Goal: Task Accomplishment & Management: Manage account settings

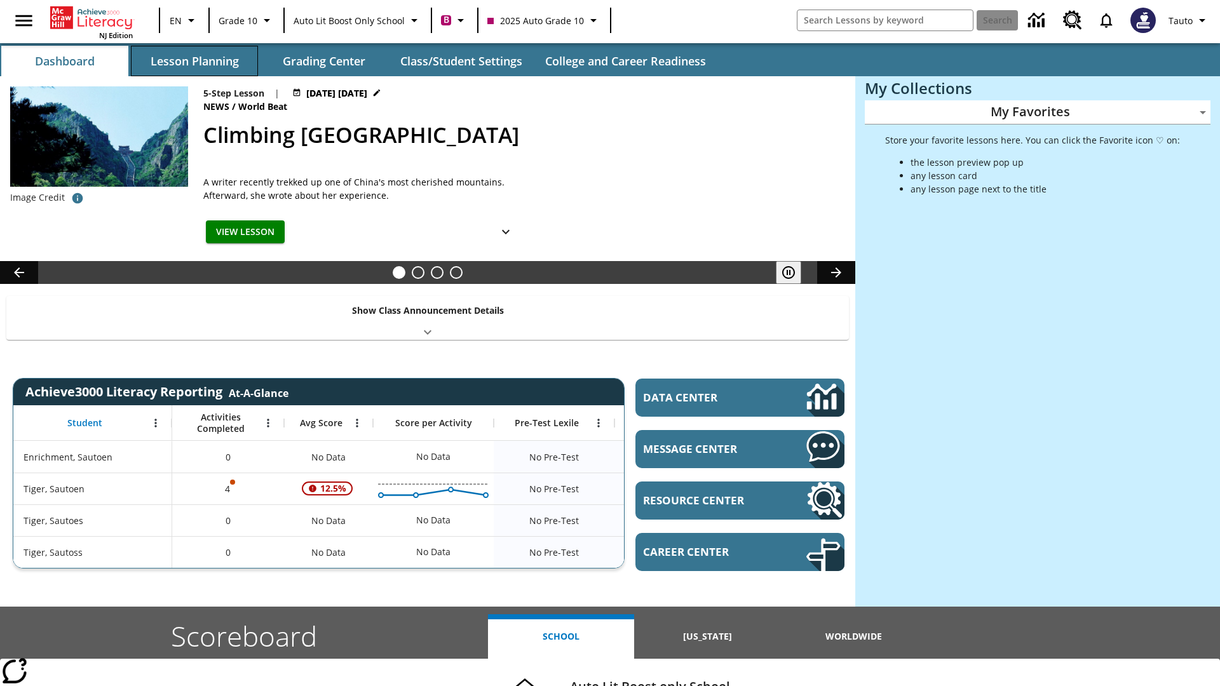
click at [194, 61] on button "Lesson Planning" at bounding box center [194, 61] width 127 height 31
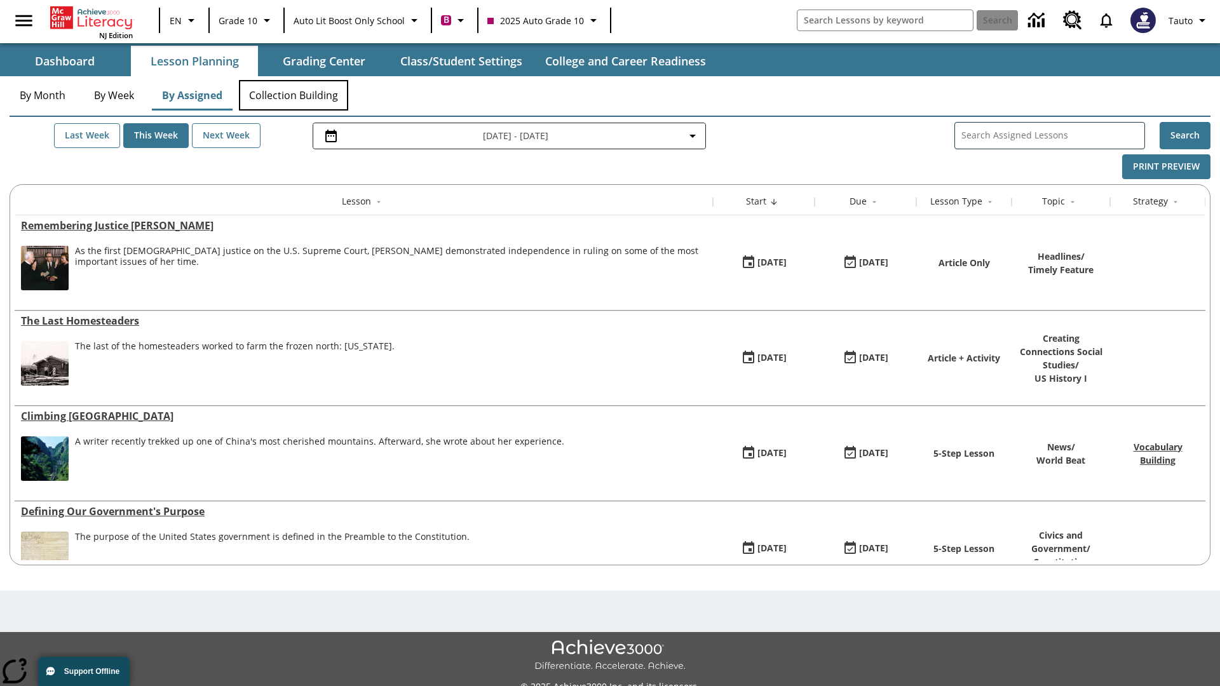
click at [294, 95] on button "Collection Building" at bounding box center [293, 95] width 109 height 31
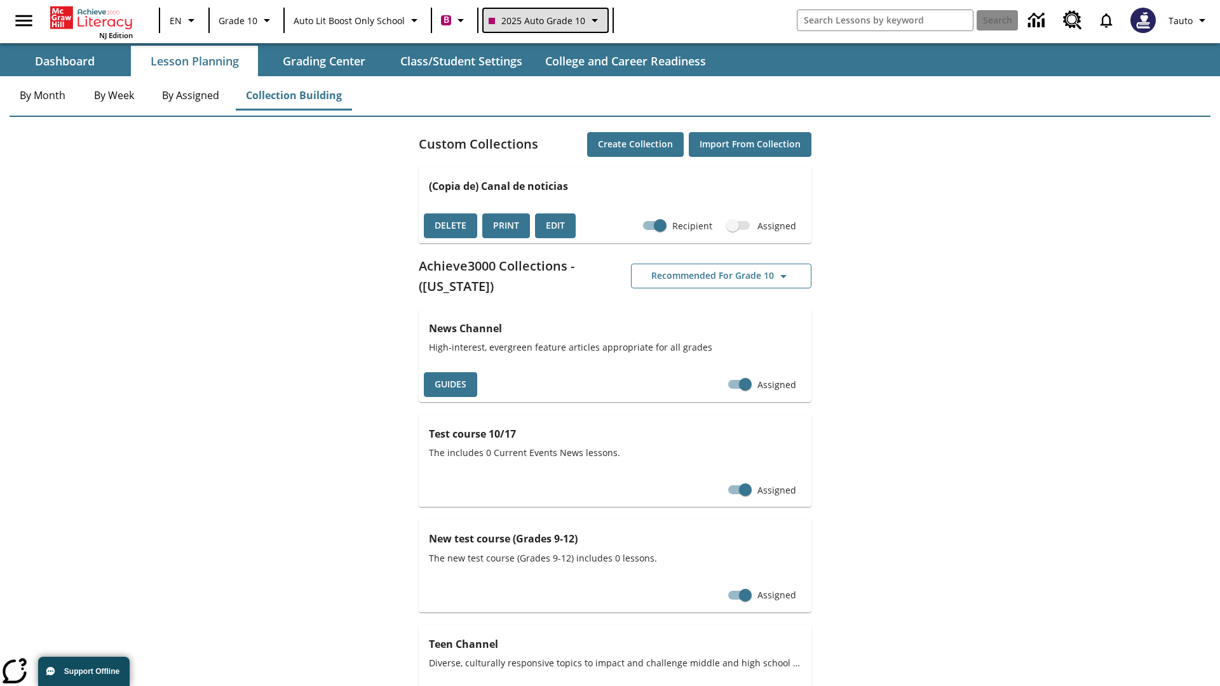
click at [544, 20] on span "2025 Auto Grade 10" at bounding box center [537, 20] width 97 height 13
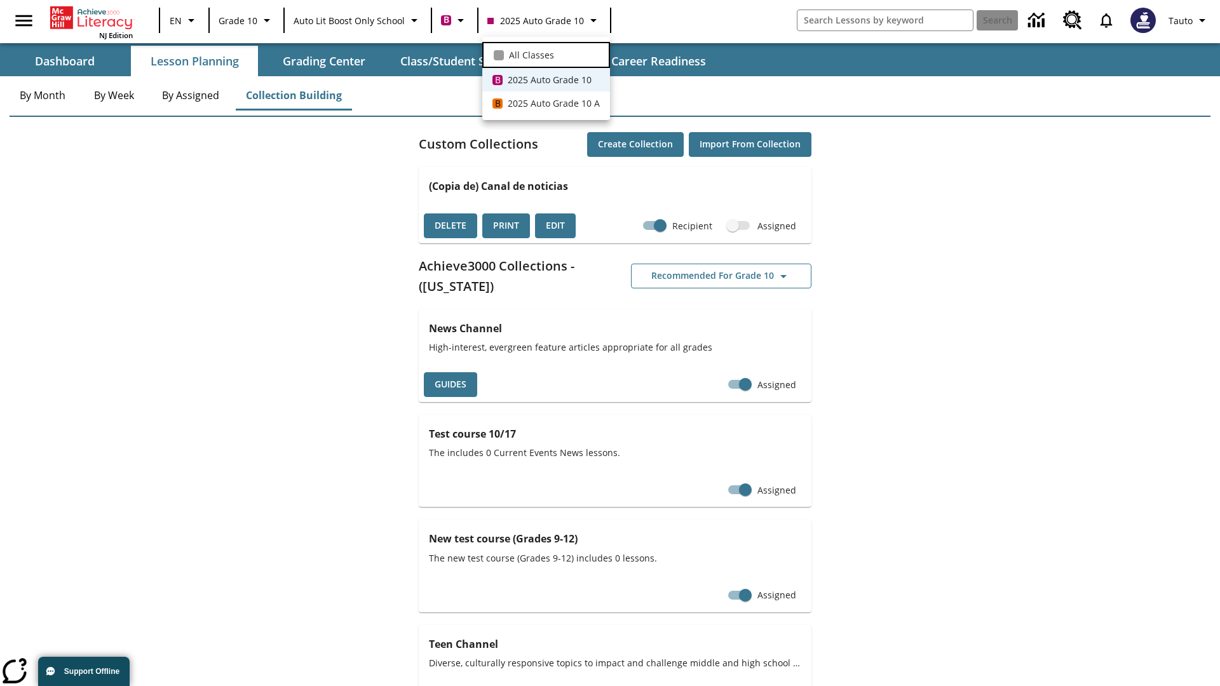
click at [546, 53] on span "All Classes" at bounding box center [531, 54] width 45 height 13
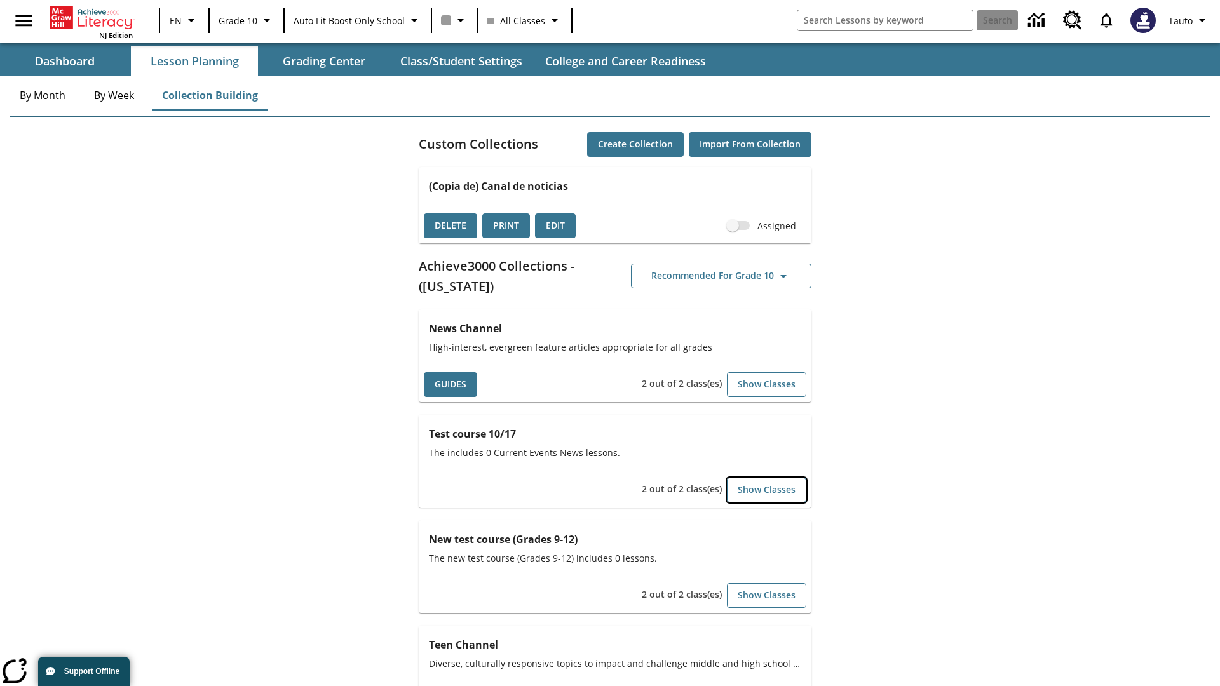
click at [766, 490] on button "Show Classes" at bounding box center [766, 490] width 79 height 25
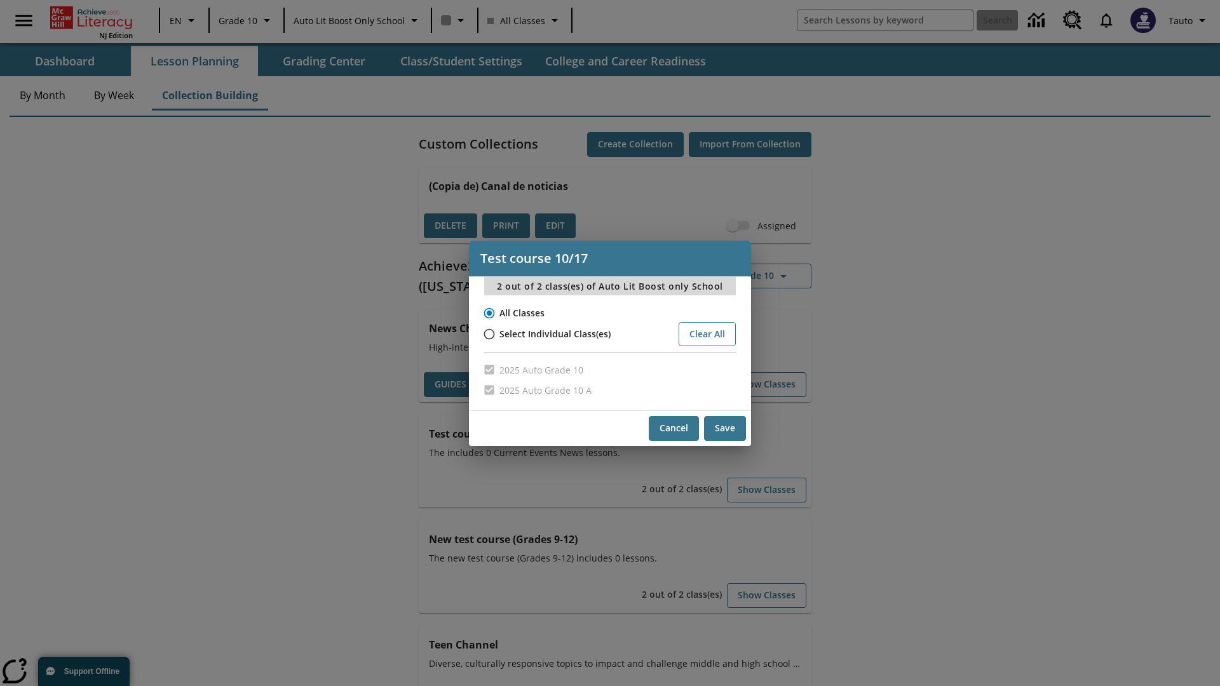
click at [488, 313] on input "All Classes" at bounding box center [488, 313] width 22 height 18
click at [674, 428] on button "Cancel" at bounding box center [674, 428] width 50 height 25
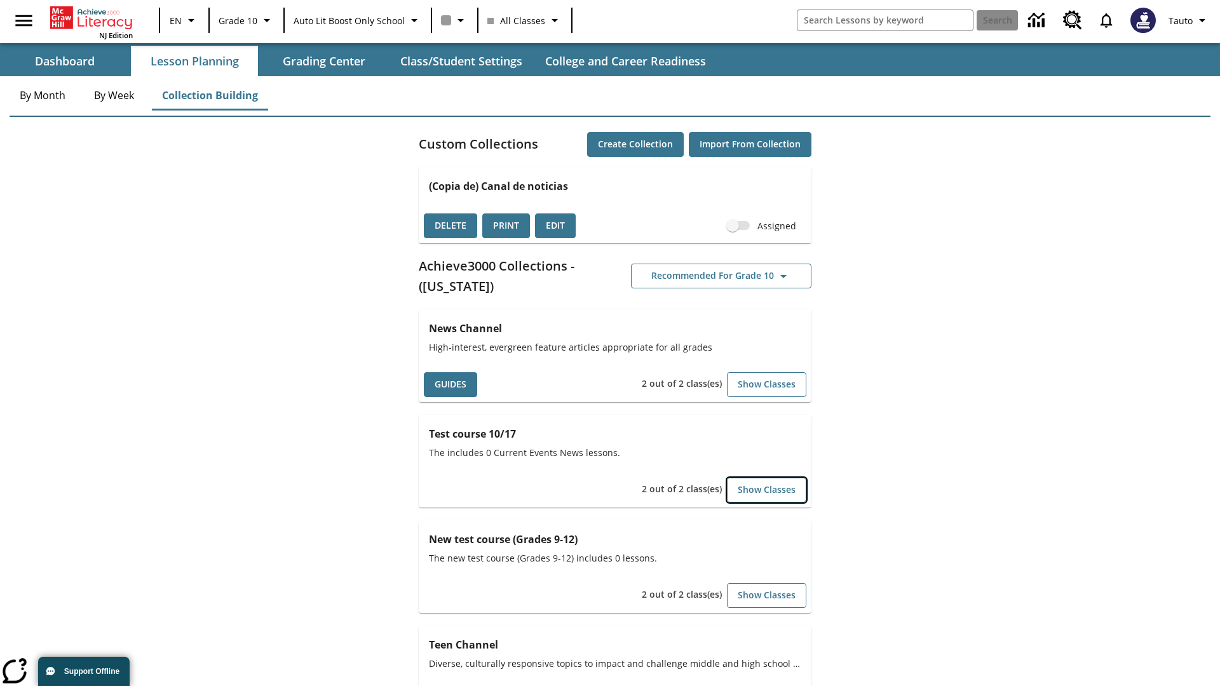
click at [766, 490] on button "Show Classes" at bounding box center [766, 490] width 79 height 25
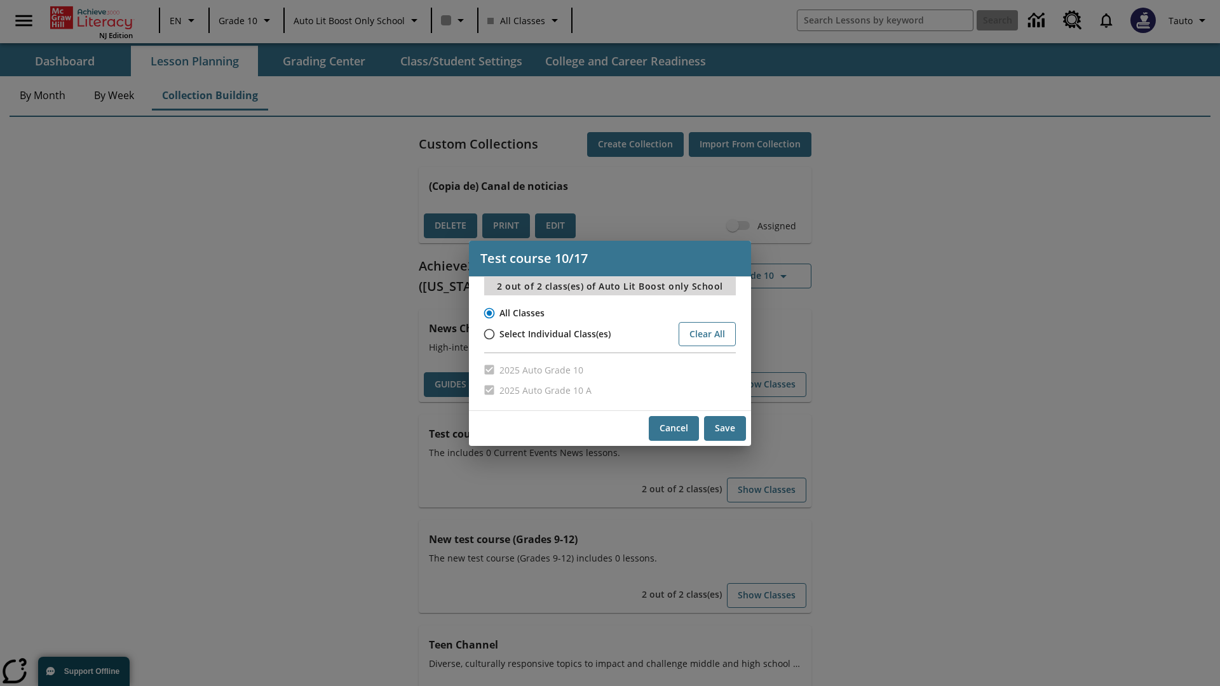
click at [488, 313] on input "All Classes" at bounding box center [488, 313] width 22 height 18
click at [725, 428] on button "Save" at bounding box center [725, 428] width 42 height 25
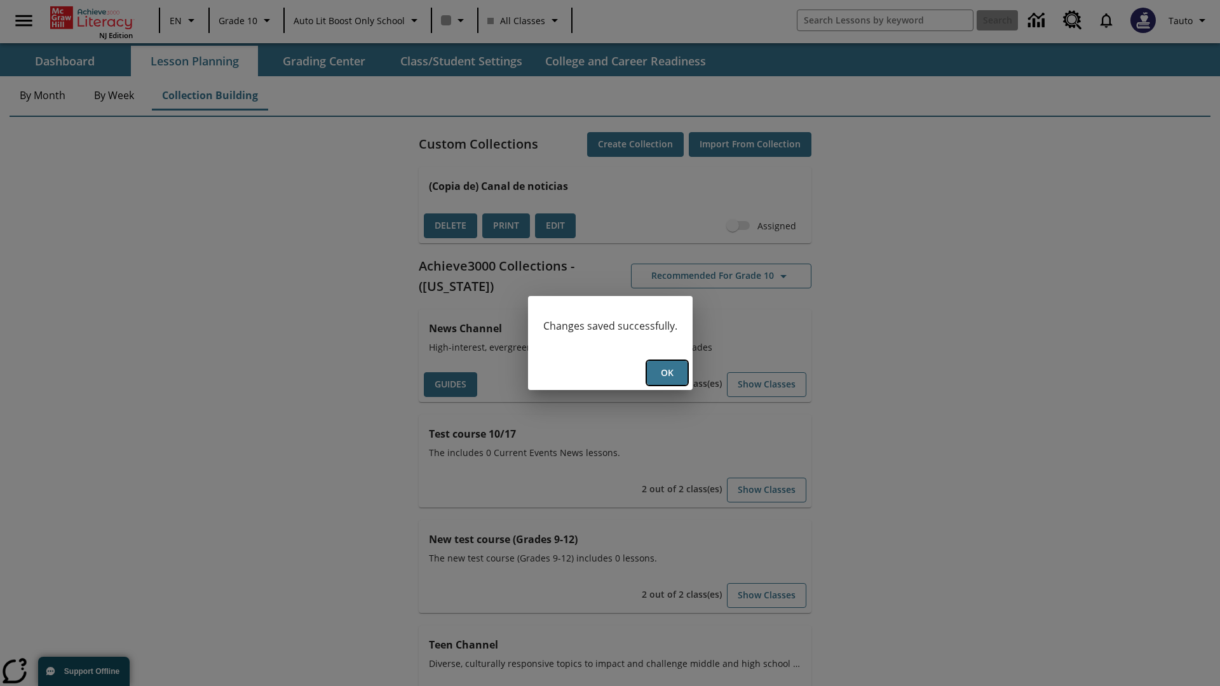
click at [667, 373] on button "Ok" at bounding box center [667, 373] width 41 height 25
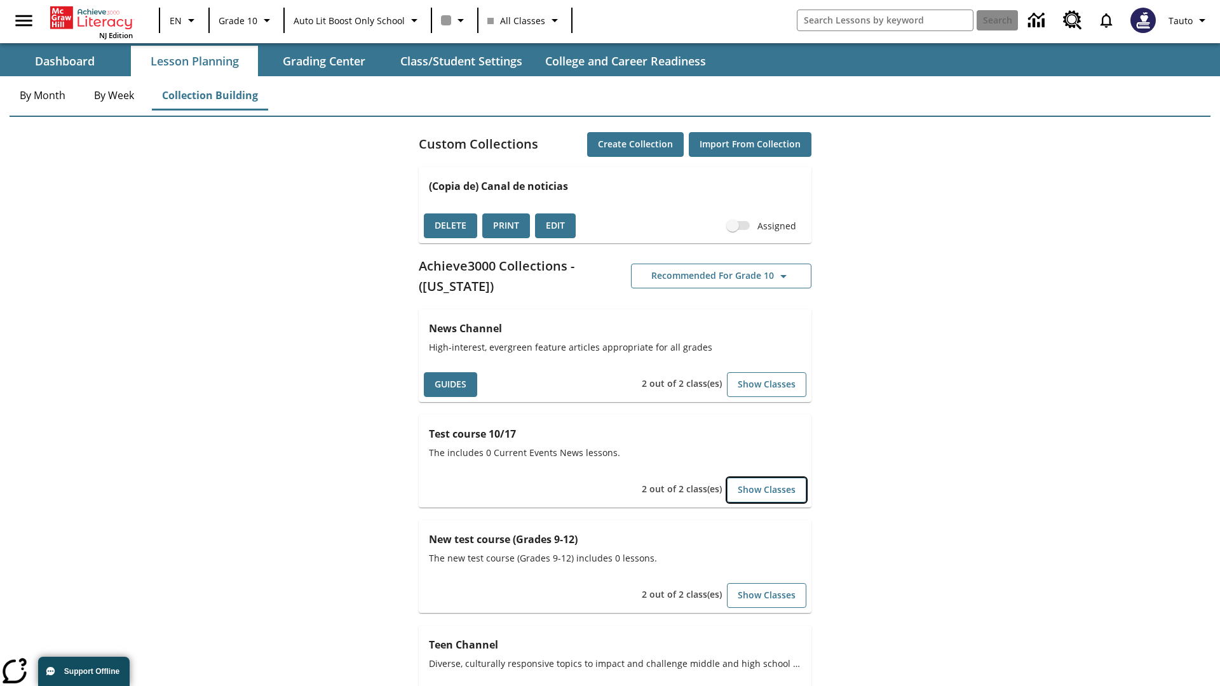
click at [766, 490] on button "Show Classes" at bounding box center [766, 490] width 79 height 25
